Goal: Navigation & Orientation: Find specific page/section

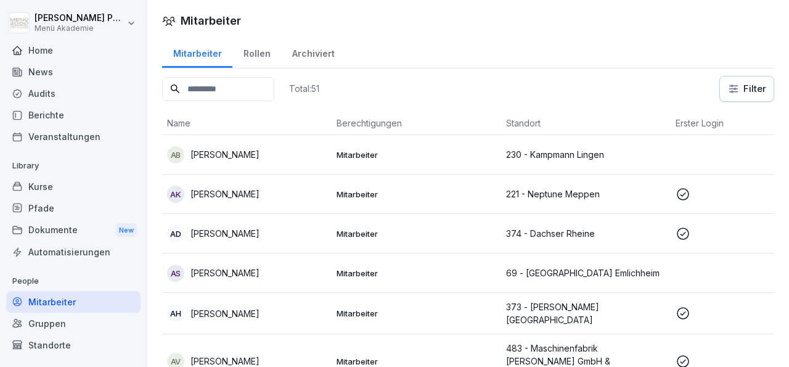
scroll to position [1040, 0]
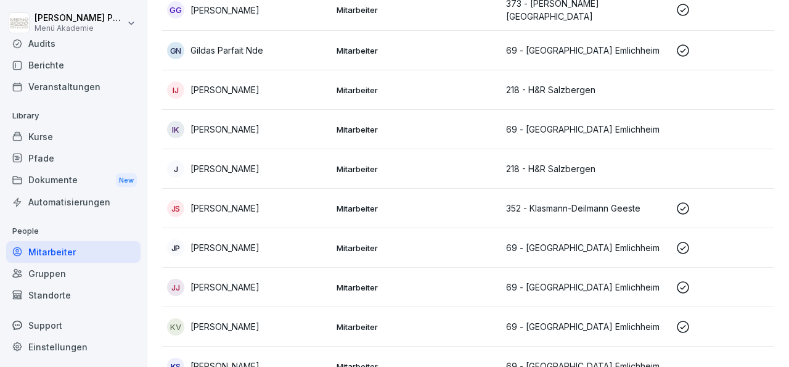
click at [50, 270] on div "Gruppen" at bounding box center [73, 273] width 134 height 22
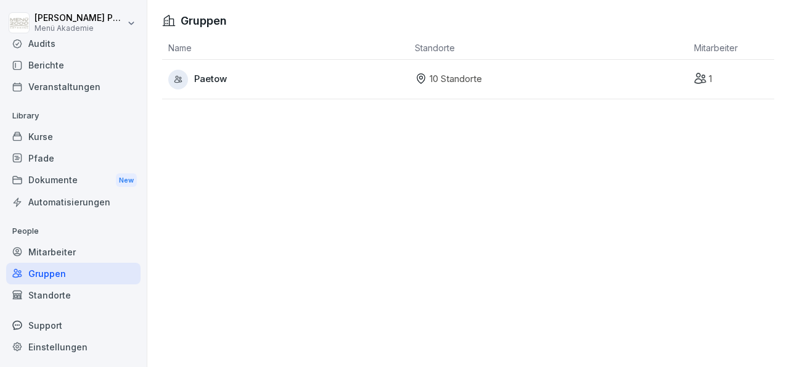
click at [467, 76] on p "10 Standorte" at bounding box center [455, 79] width 52 height 14
click at [198, 78] on span "Paetow" at bounding box center [210, 79] width 33 height 14
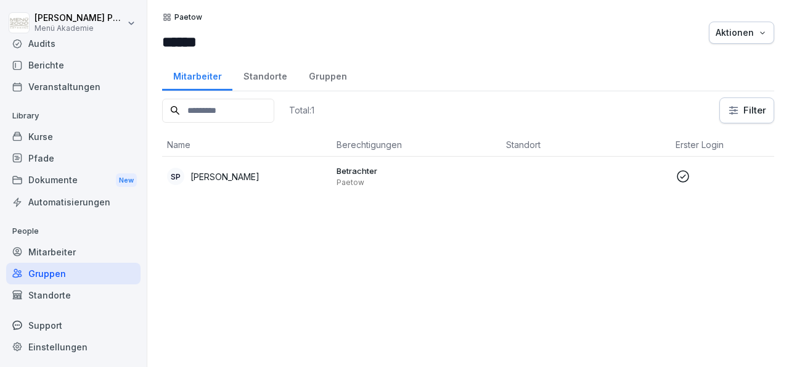
click at [59, 295] on div "Standorte" at bounding box center [73, 295] width 134 height 22
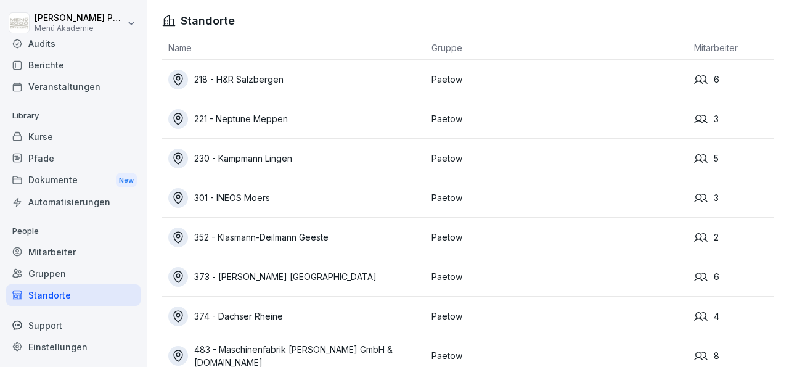
click at [256, 159] on div "230 - Kampmann Lingen" at bounding box center [296, 158] width 257 height 20
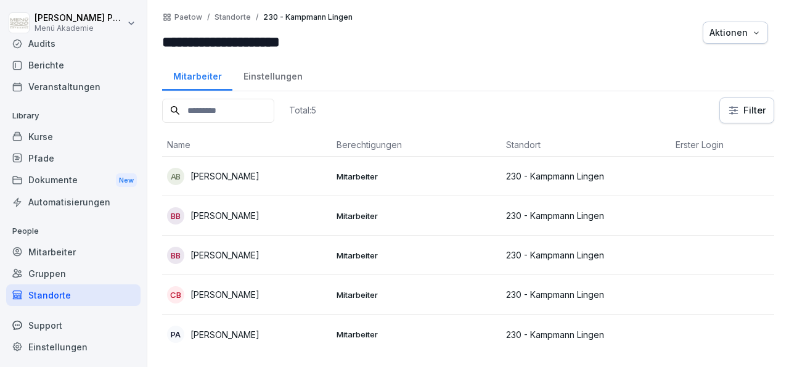
scroll to position [7, 0]
click at [67, 251] on div "Mitarbeiter" at bounding box center [73, 252] width 134 height 22
